Goal: Navigation & Orientation: Go to known website

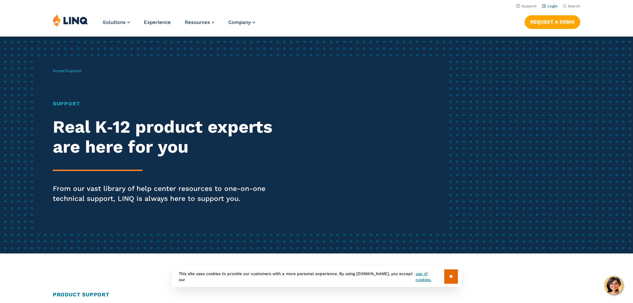
click at [552, 9] on li "Login" at bounding box center [550, 5] width 16 height 7
click at [552, 7] on link "Login" at bounding box center [550, 6] width 16 height 4
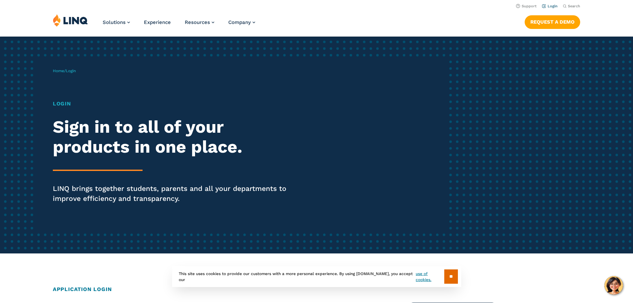
click at [551, 4] on link "Login" at bounding box center [550, 6] width 16 height 4
click at [550, 6] on link "Login" at bounding box center [550, 6] width 16 height 4
